Goal: Task Accomplishment & Management: Complete application form

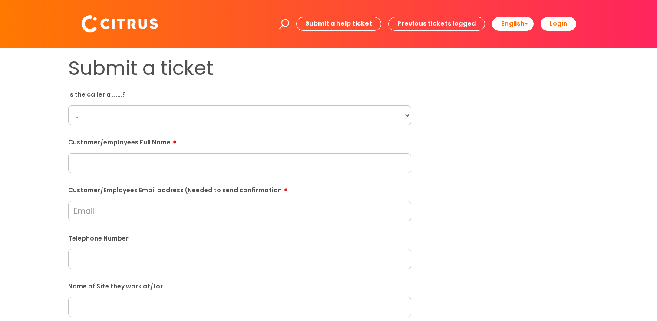
scroll to position [87, 0]
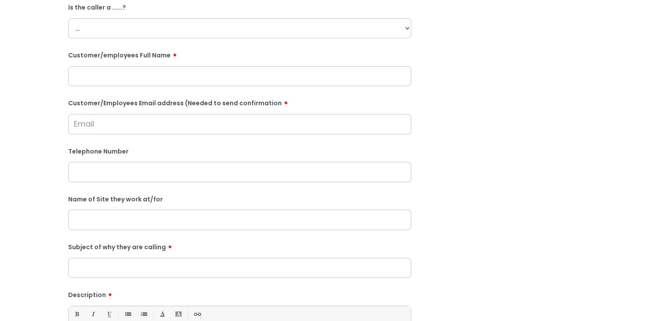
click at [168, 21] on select "... Citrus Customer Citrus Employee [DEMOGRAPHIC_DATA] Supplier" at bounding box center [239, 28] width 343 height 20
select select "Citrus Employee"
click at [68, 18] on select "... Citrus Customer Citrus Employee [DEMOGRAPHIC_DATA] Supplier" at bounding box center [239, 28] width 343 height 20
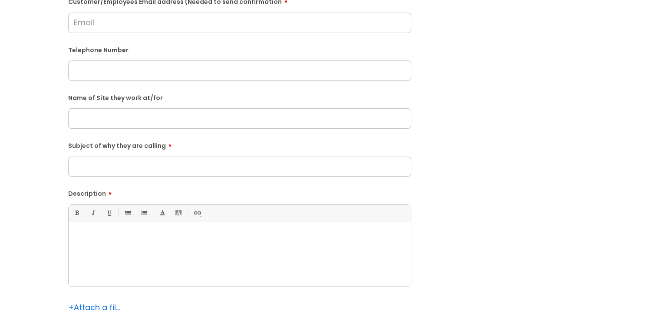
scroll to position [217, 0]
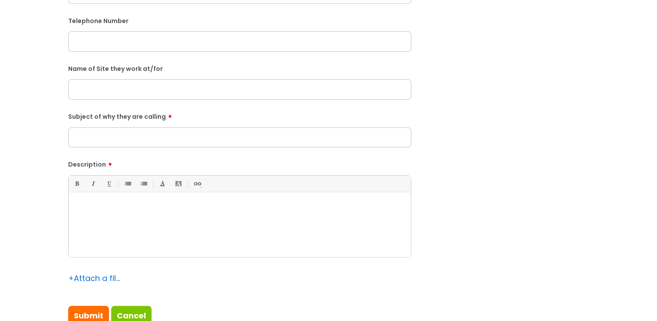
click at [139, 222] on div at bounding box center [240, 227] width 342 height 60
click at [87, 94] on input "text" at bounding box center [239, 89] width 343 height 20
type input "[PERSON_NAME]"
click at [268, 206] on p "[DATE] he was called to advise that his hours were increased." at bounding box center [239, 207] width 329 height 8
click at [282, 205] on p "[DATE] he was called to advise that his hours were increased." at bounding box center [239, 207] width 329 height 8
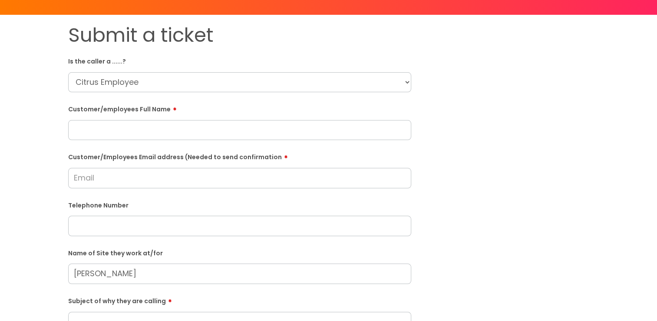
scroll to position [0, 0]
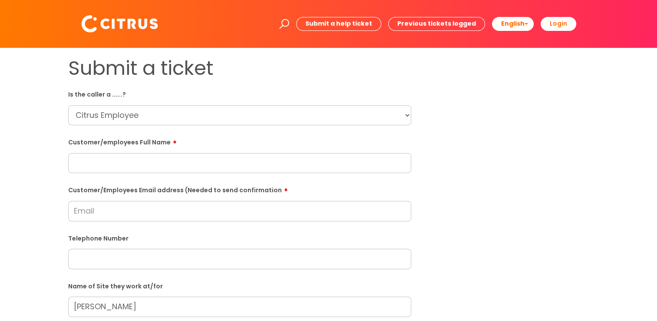
click at [131, 152] on div "Customer/employees Full Name" at bounding box center [239, 154] width 343 height 39
click at [131, 157] on input "text" at bounding box center [239, 163] width 343 height 20
type input "[PERSON_NAME]"
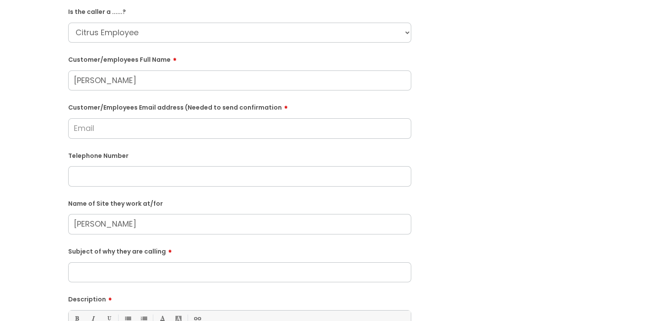
scroll to position [87, 0]
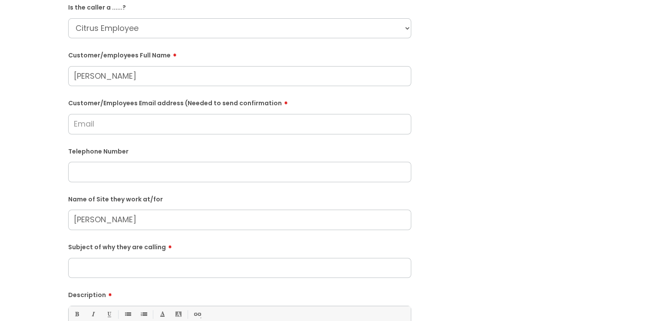
click at [106, 162] on div "Telephone Number" at bounding box center [239, 163] width 343 height 38
click at [99, 170] on input "text" at bounding box center [239, 172] width 343 height 20
click at [231, 181] on input "text" at bounding box center [239, 172] width 343 height 20
paste input "07780316897"
type input "07780316897"
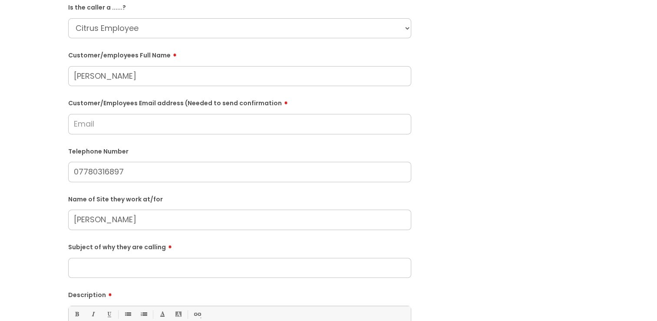
click at [116, 129] on input "Customer/Employees Email address (Needed to send confirmation" at bounding box center [239, 124] width 343 height 20
click at [156, 119] on input "Customer/Employees Email address (Needed to send confirmation" at bounding box center [239, 124] width 343 height 20
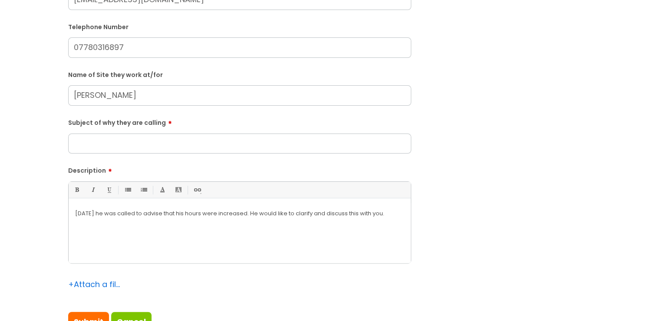
scroll to position [217, 0]
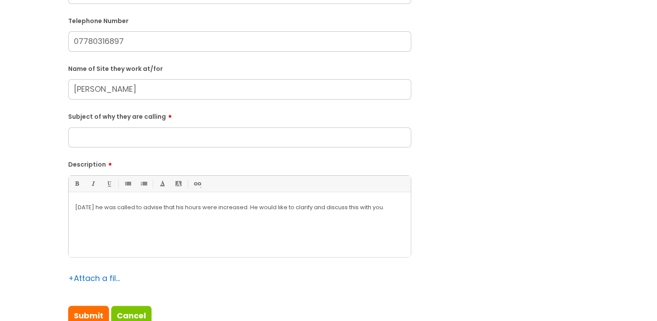
type input "[EMAIL_ADDRESS][DOMAIN_NAME]"
click at [83, 137] on input "Subject of why they are calling" at bounding box center [239, 137] width 343 height 20
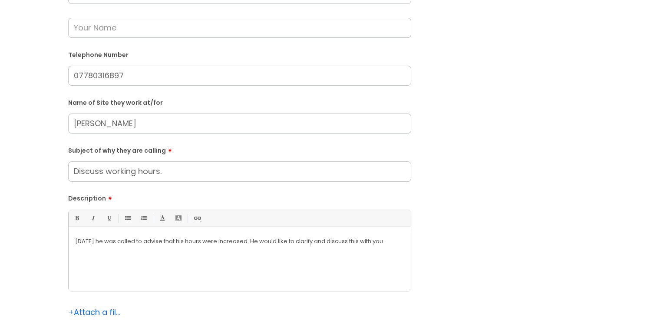
type input "Discuss working hours."
click at [123, 117] on input "[PERSON_NAME]." at bounding box center [239, 123] width 343 height 20
type input "[PERSON_NAME]."
click at [143, 70] on input "07780316897" at bounding box center [239, 76] width 343 height 20
click at [96, 73] on input "07780316897." at bounding box center [239, 76] width 343 height 20
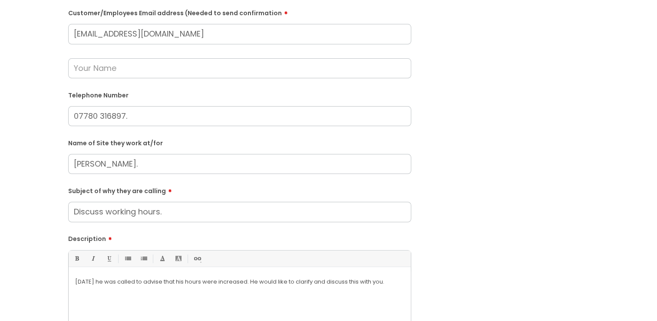
scroll to position [130, 0]
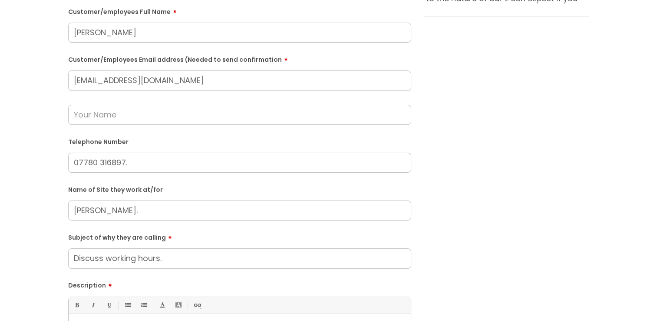
type input "07780 316897."
click at [109, 106] on input "text" at bounding box center [239, 115] width 343 height 20
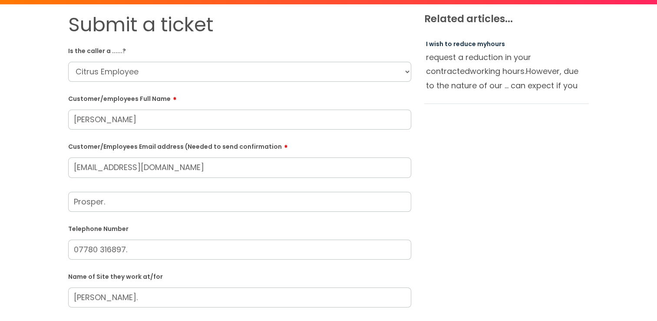
type input "Prosper."
click at [128, 119] on input "[PERSON_NAME]" at bounding box center [239, 120] width 343 height 20
type input "[PERSON_NAME]."
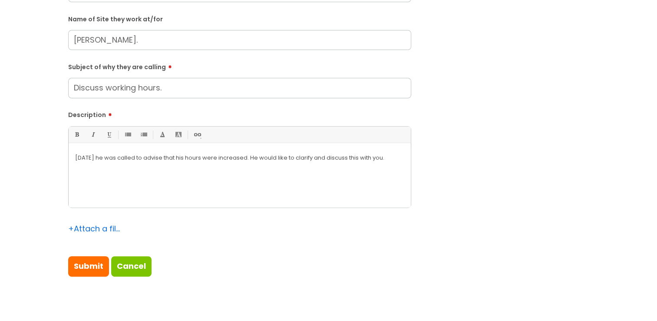
scroll to position [304, 0]
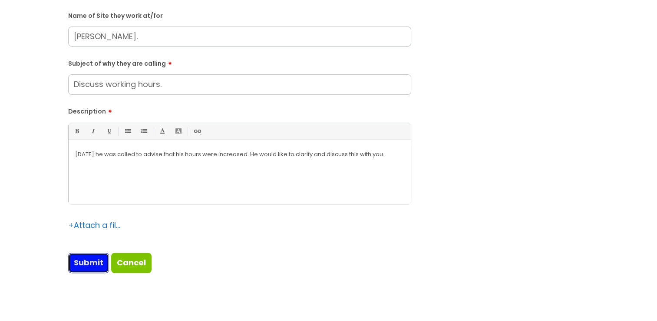
click at [98, 260] on input "Submit" at bounding box center [88, 262] width 41 height 20
type input "Please Wait..."
